Goal: Find contact information: Find contact information

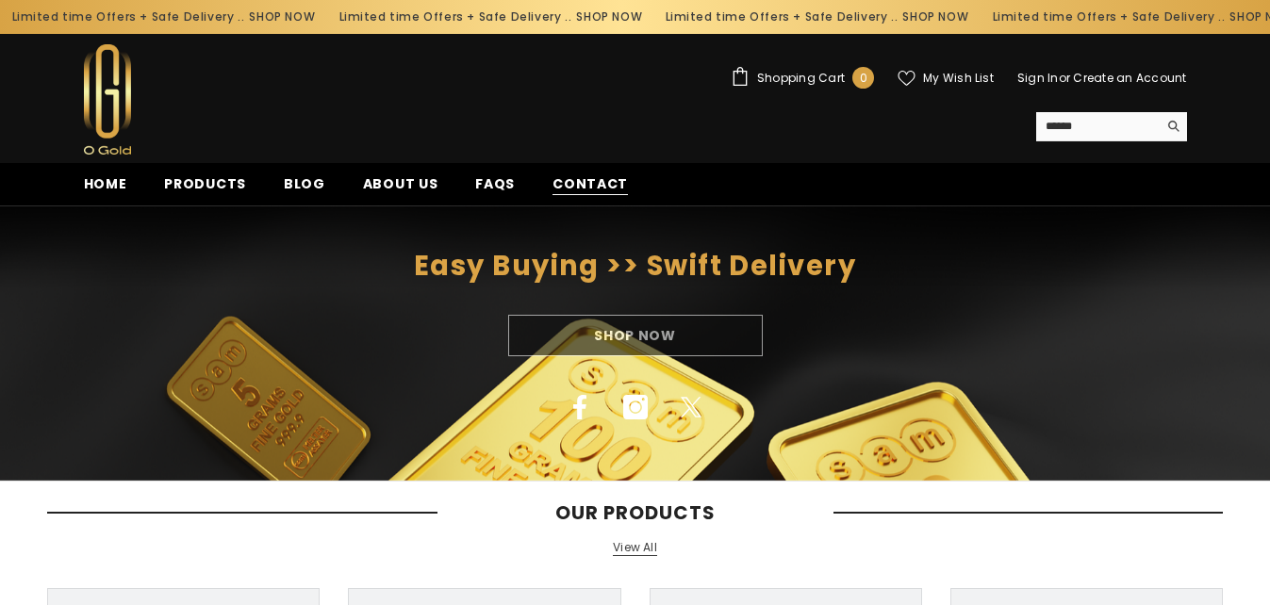
click at [595, 183] on span "Contact" at bounding box center [589, 184] width 75 height 20
